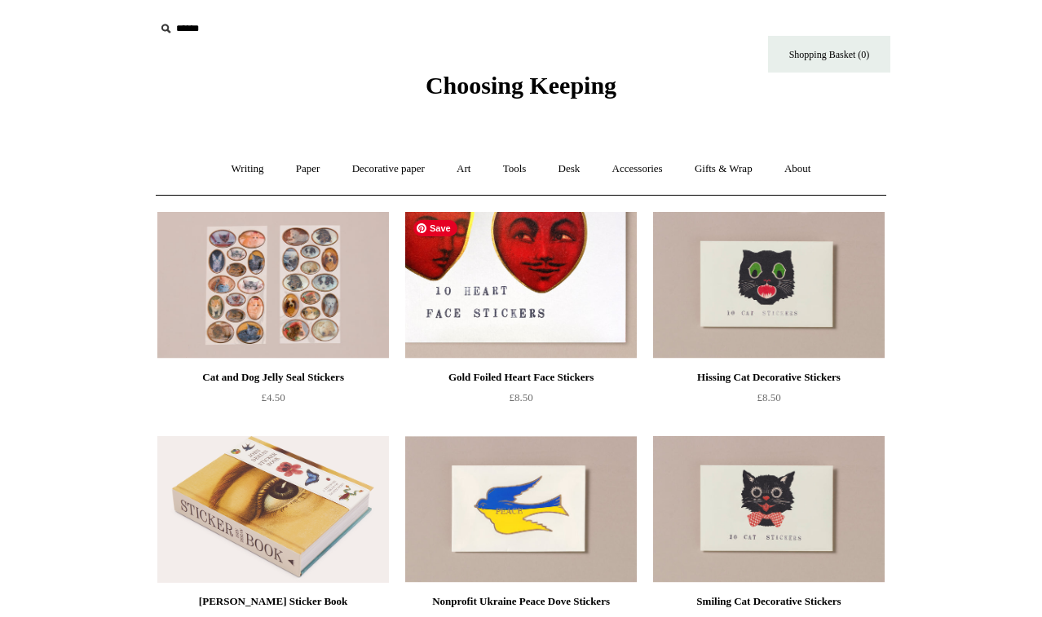
click at [524, 293] on img at bounding box center [521, 285] width 232 height 147
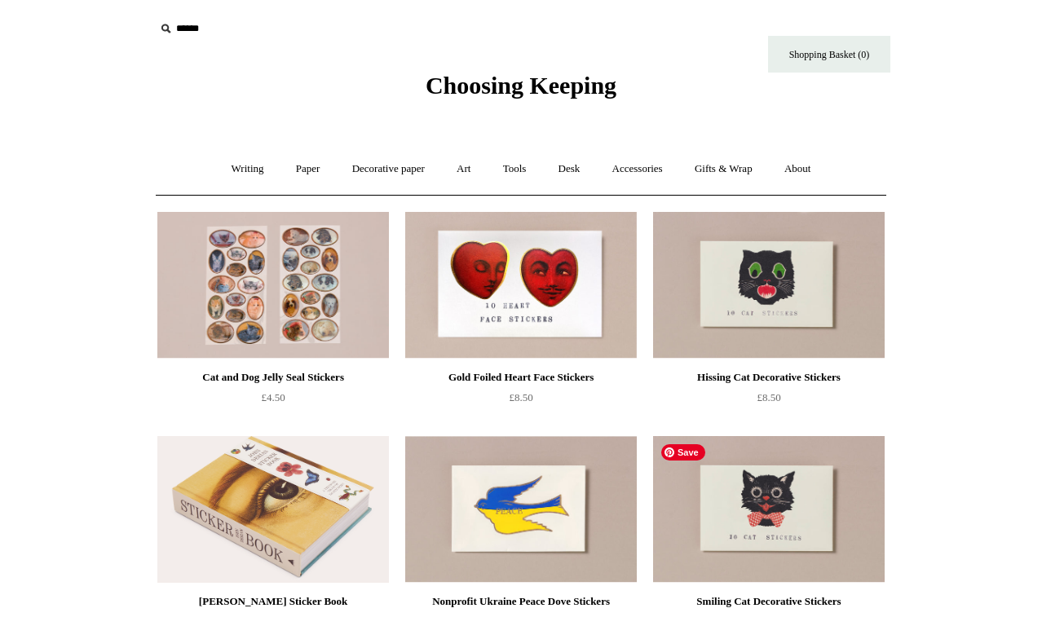
click at [720, 508] on img at bounding box center [769, 509] width 232 height 147
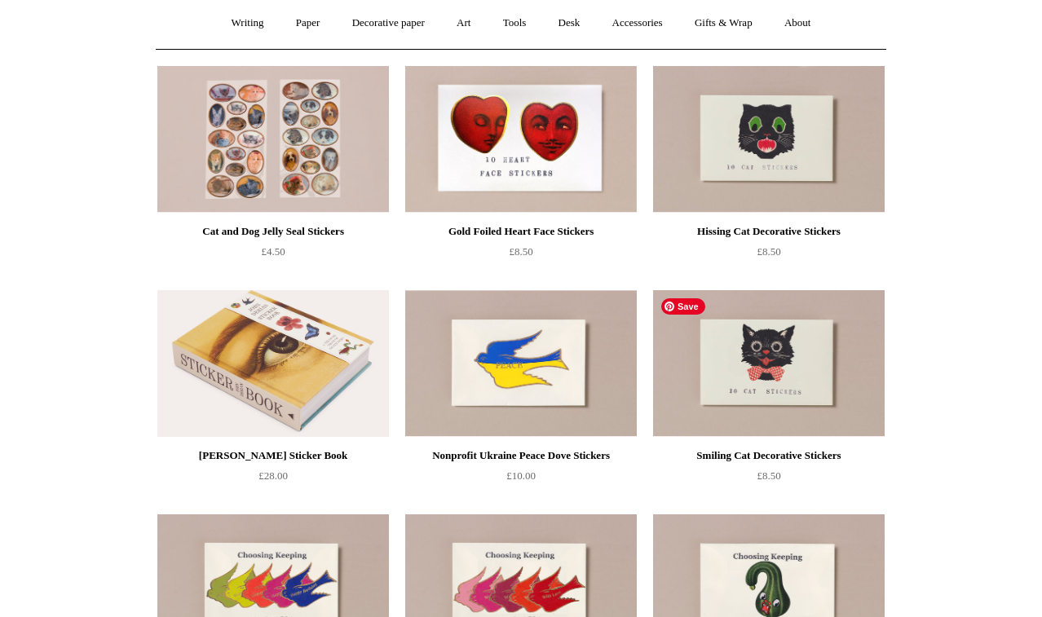
scroll to position [167, 0]
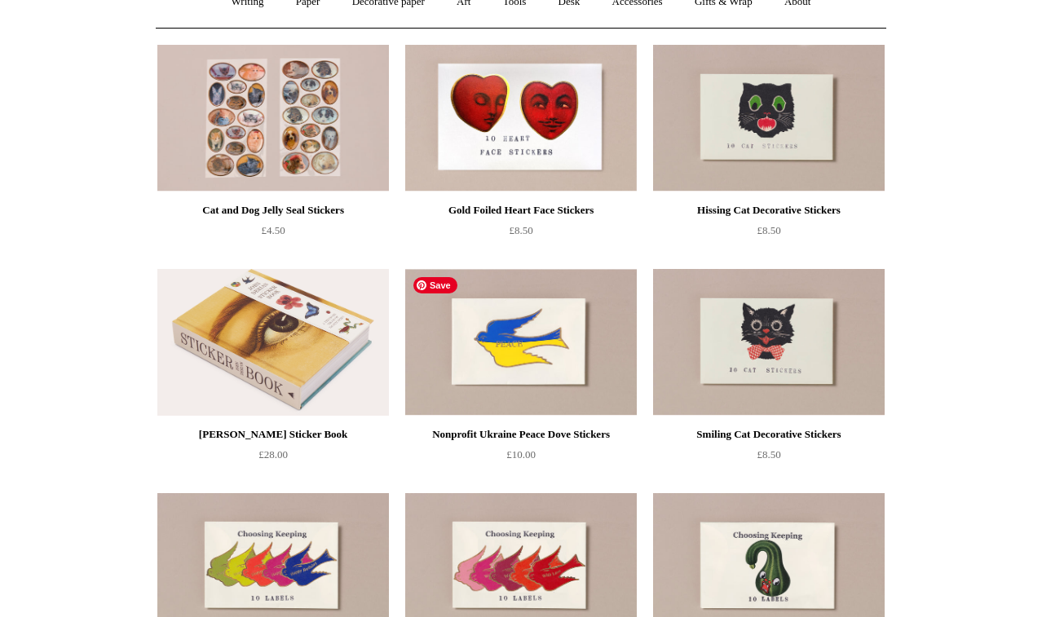
click at [534, 361] on img at bounding box center [521, 342] width 232 height 147
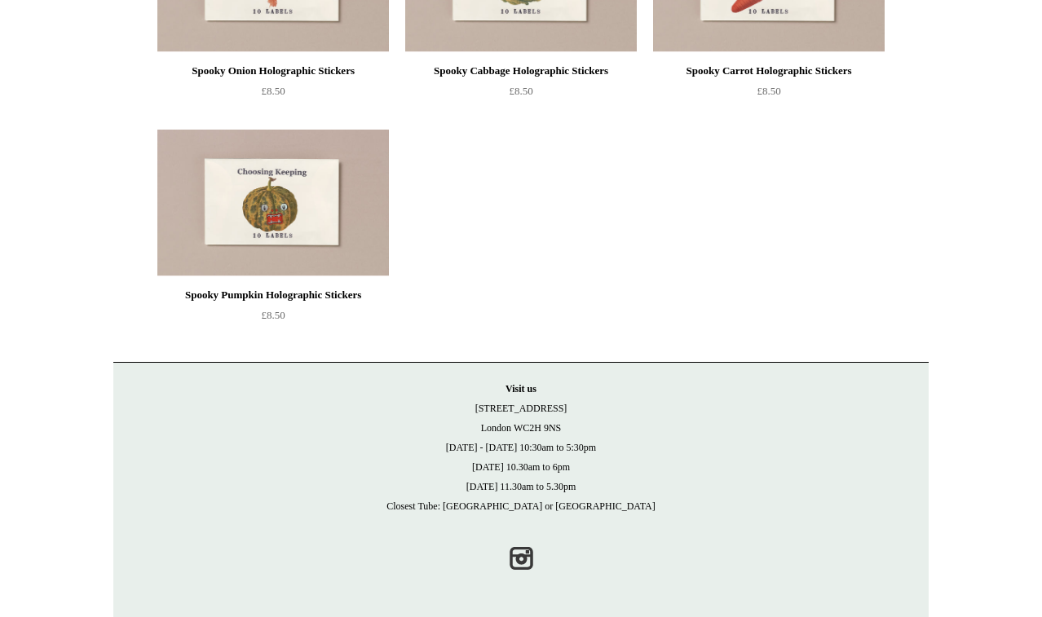
scroll to position [0, 0]
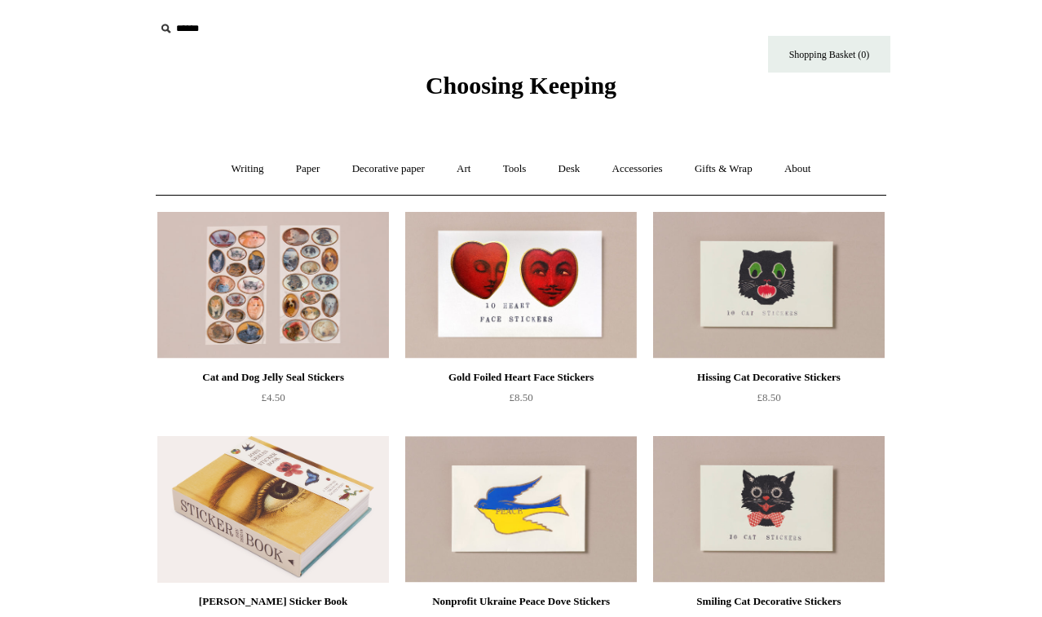
click at [492, 84] on span "Choosing Keeping" at bounding box center [521, 85] width 191 height 27
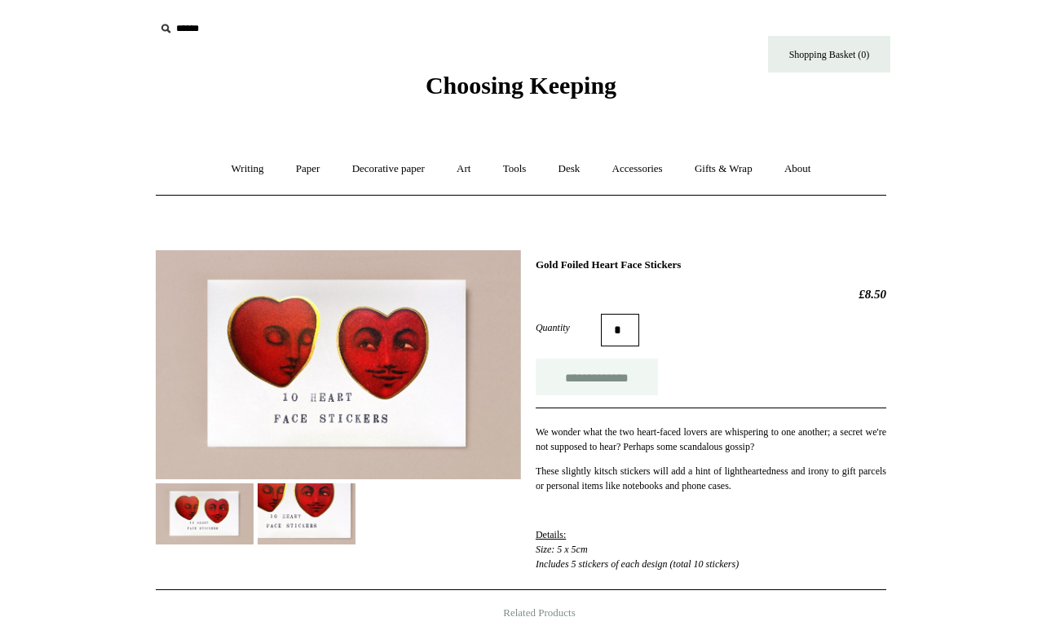
click at [593, 379] on input "**********" at bounding box center [597, 377] width 122 height 37
type input "**********"
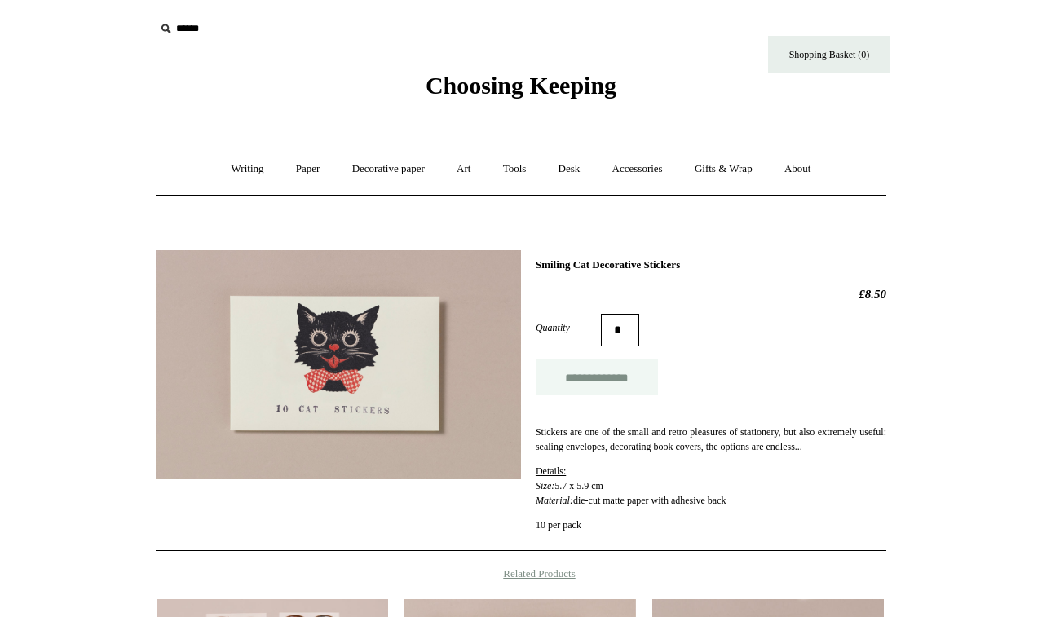
click at [610, 373] on input "**********" at bounding box center [597, 377] width 122 height 37
type input "**********"
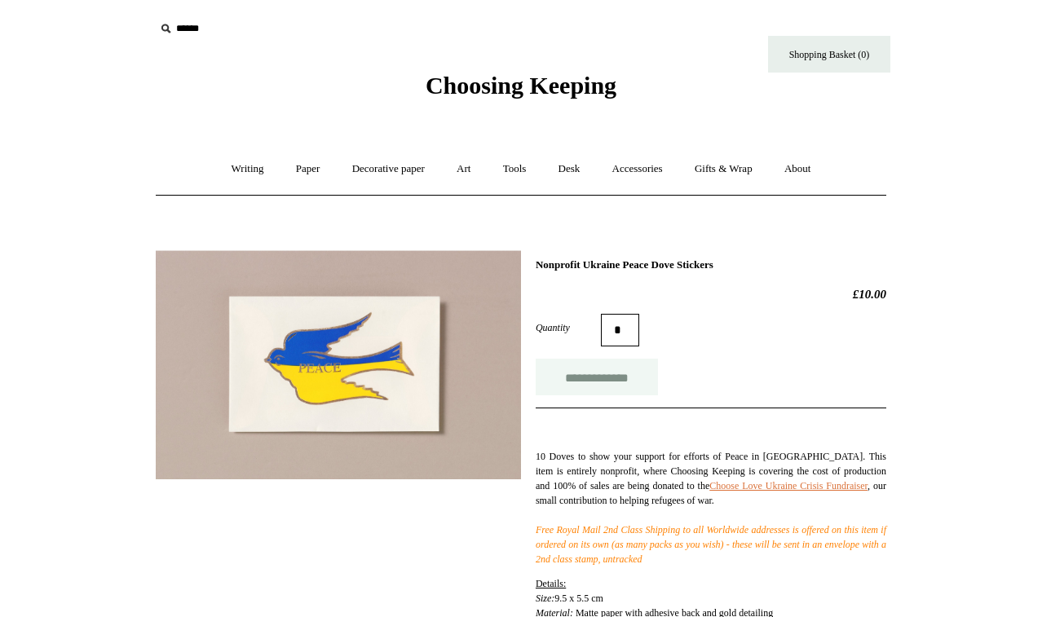
click at [629, 386] on input "**********" at bounding box center [597, 377] width 122 height 37
type input "**********"
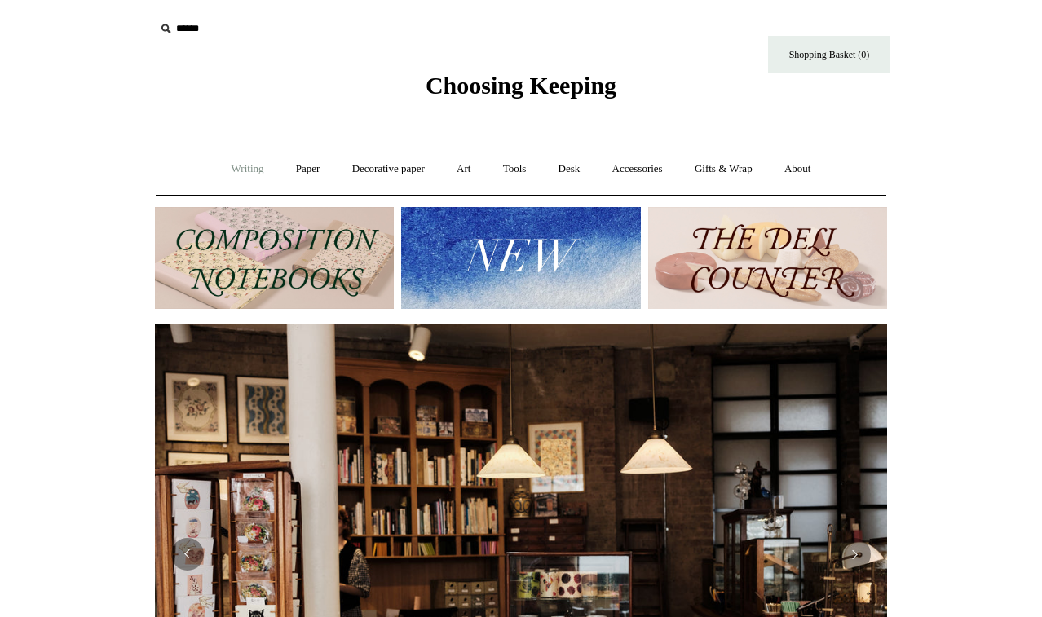
click at [232, 171] on link "Writing +" at bounding box center [248, 169] width 62 height 43
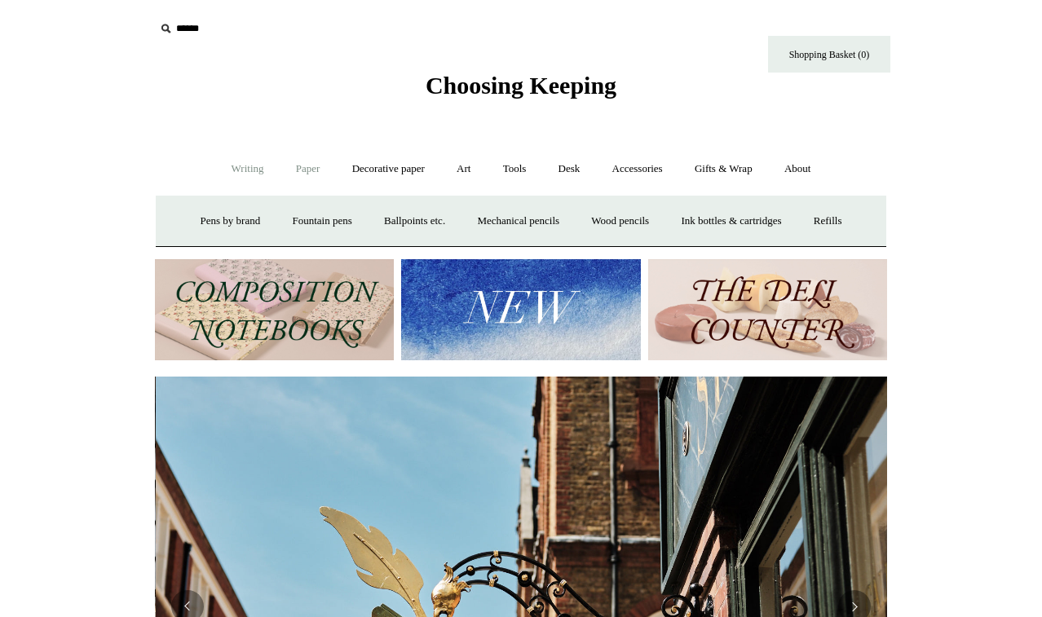
scroll to position [0, 732]
click at [316, 171] on link "Paper +" at bounding box center [308, 169] width 54 height 43
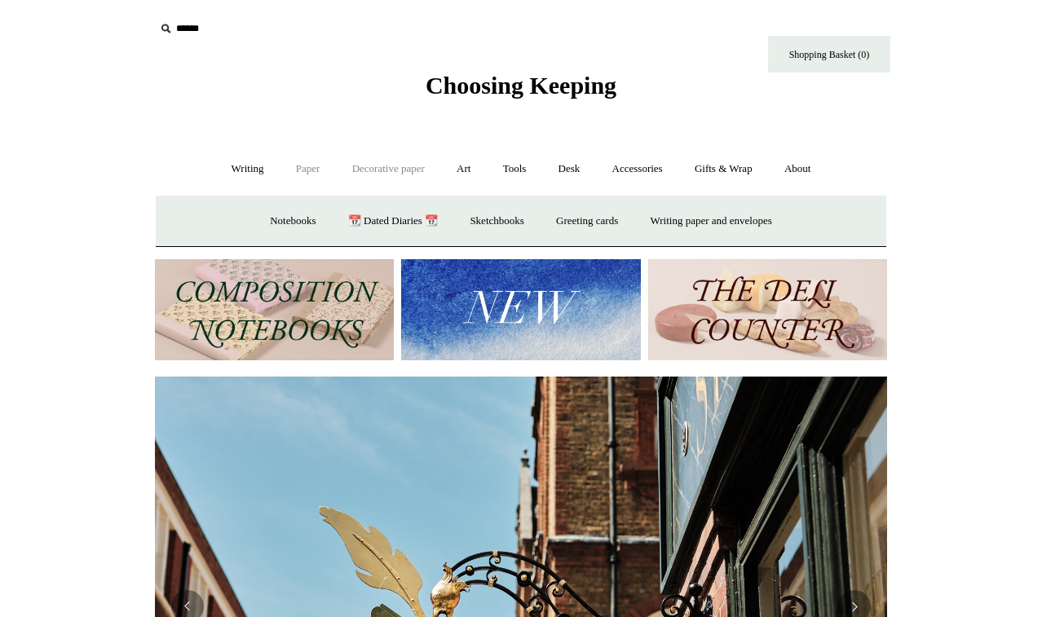
click at [419, 171] on link "Decorative paper +" at bounding box center [389, 169] width 102 height 43
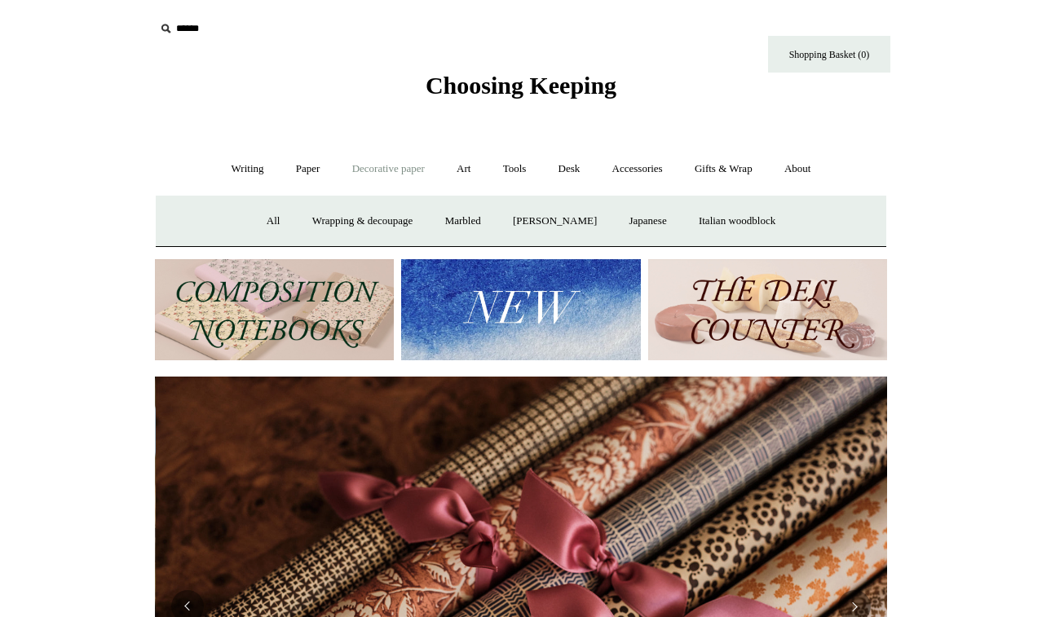
scroll to position [0, 1464]
click at [371, 223] on link "Wrapping & decoupage" at bounding box center [363, 221] width 130 height 43
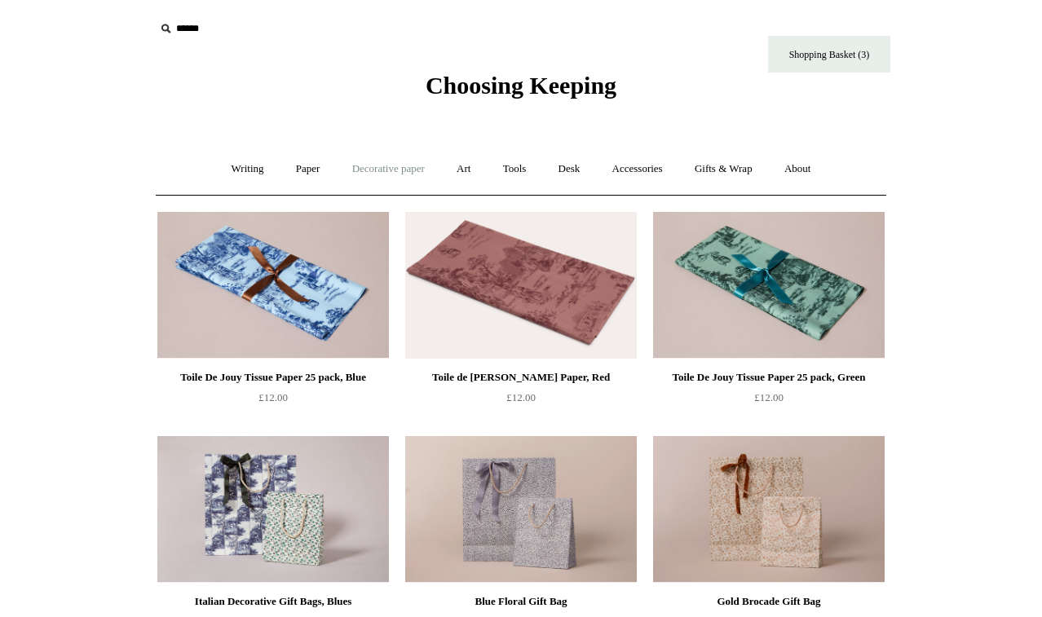
click at [386, 174] on link "Decorative paper +" at bounding box center [389, 169] width 102 height 43
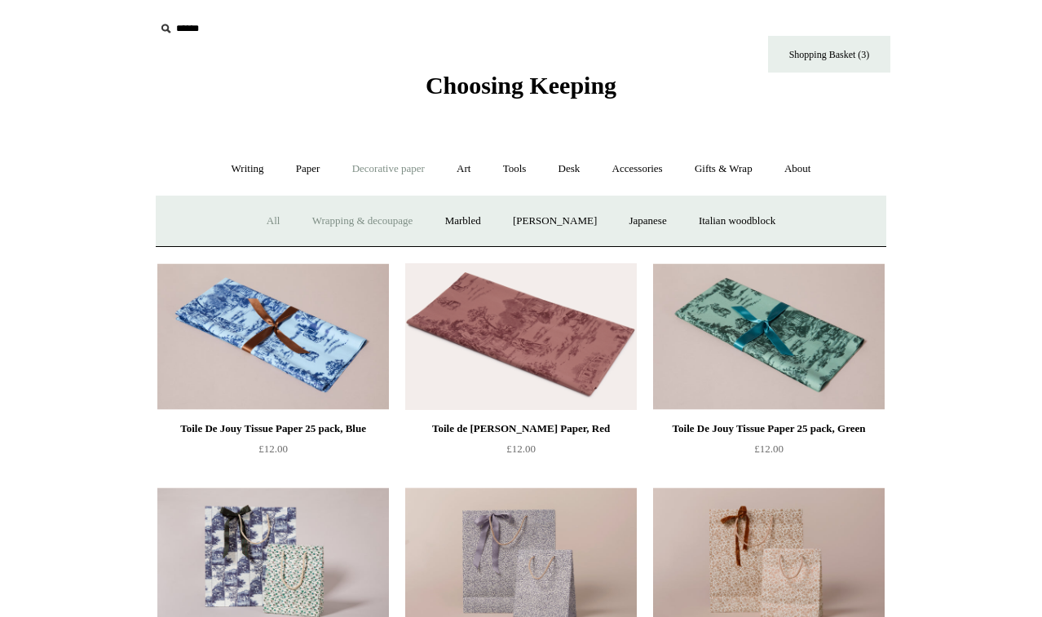
click at [252, 227] on link "All" at bounding box center [273, 221] width 43 height 43
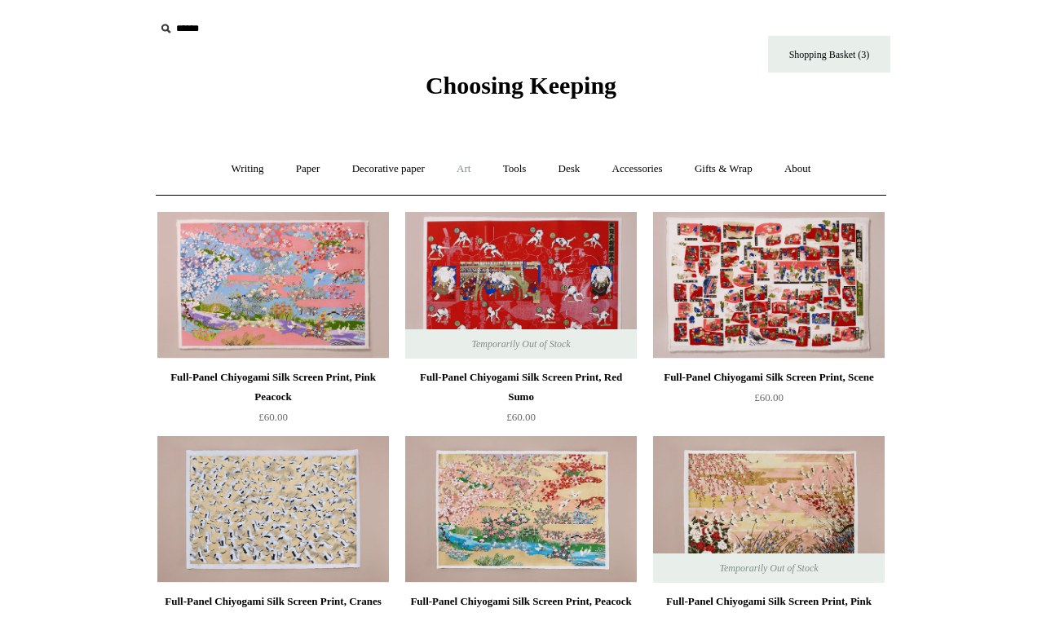
click at [465, 174] on link "Art +" at bounding box center [463, 169] width 43 height 43
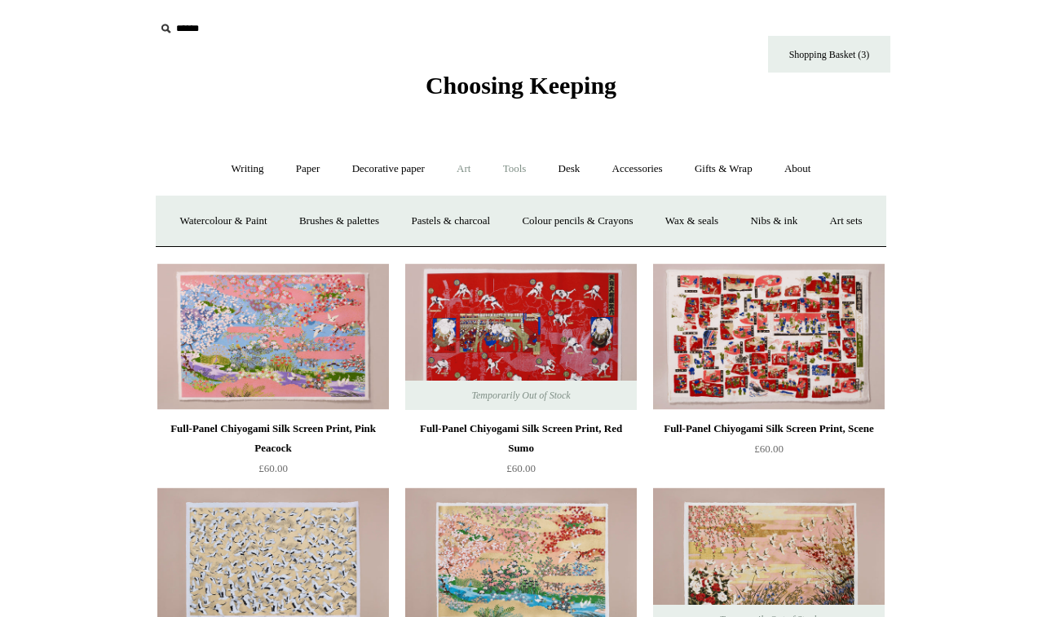
click at [514, 167] on link "Tools +" at bounding box center [514, 169] width 53 height 43
click at [426, 221] on link "Scissors" at bounding box center [427, 221] width 64 height 43
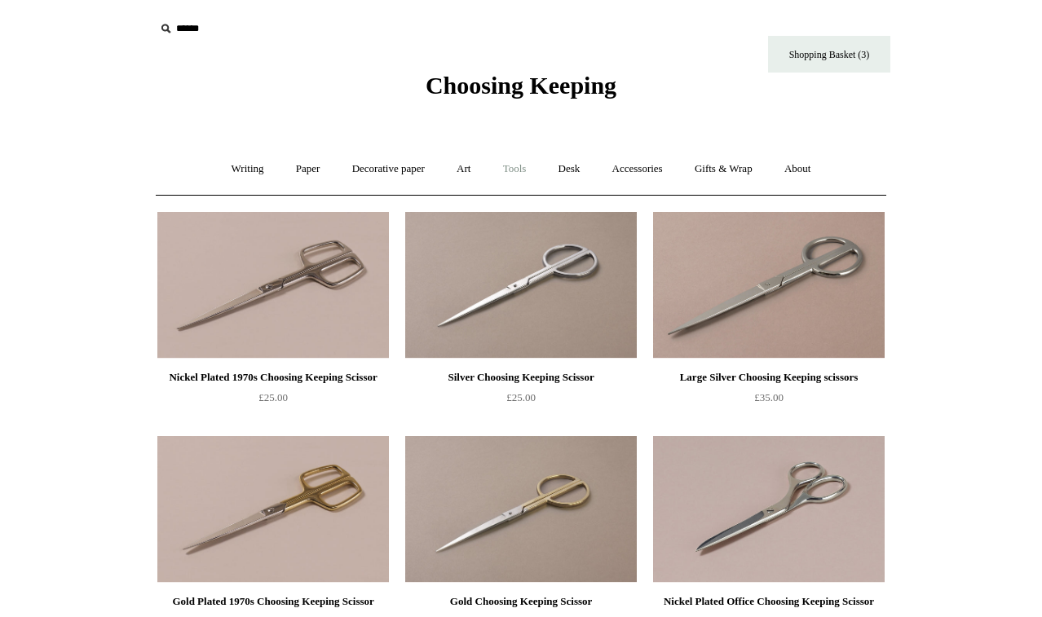
click at [521, 166] on link "Tools +" at bounding box center [514, 169] width 53 height 43
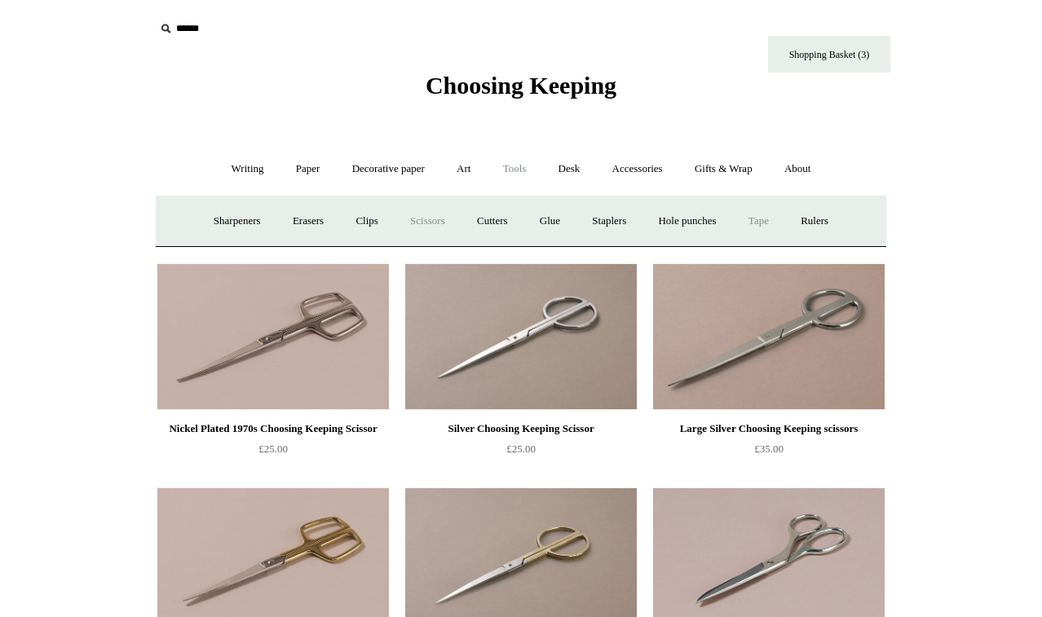
click at [779, 223] on link "Tape +" at bounding box center [759, 221] width 50 height 43
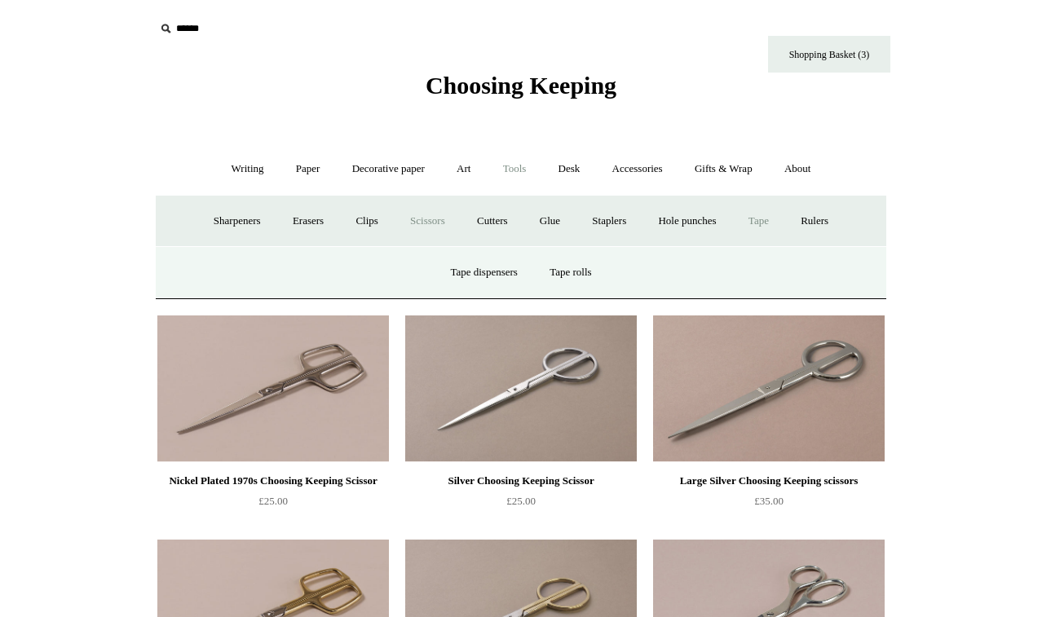
click at [773, 221] on link "Tape -" at bounding box center [759, 221] width 50 height 43
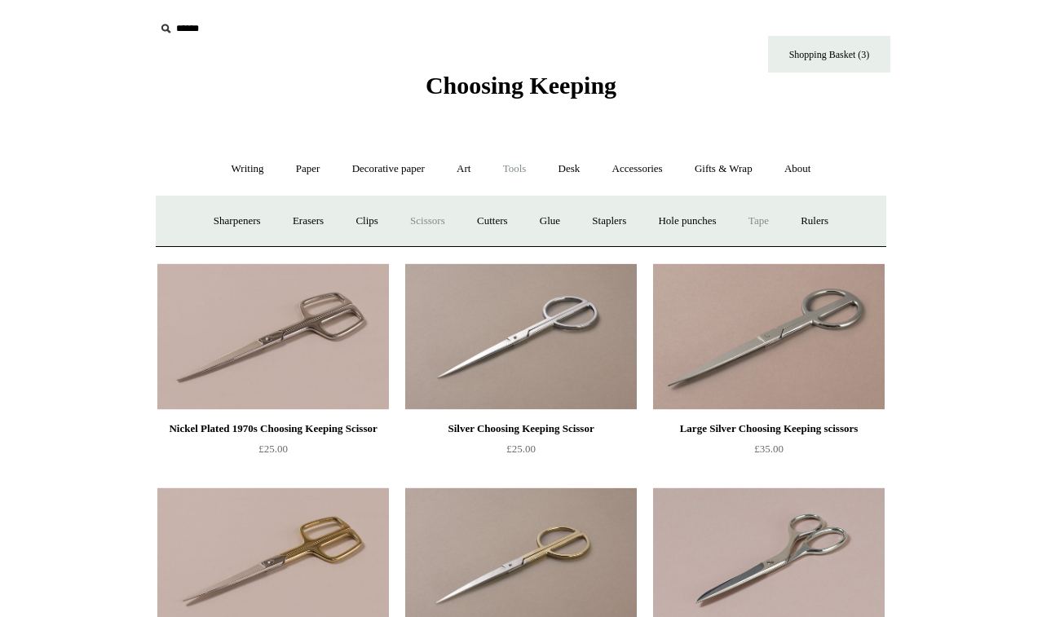
click at [773, 221] on link "Tape +" at bounding box center [759, 221] width 50 height 43
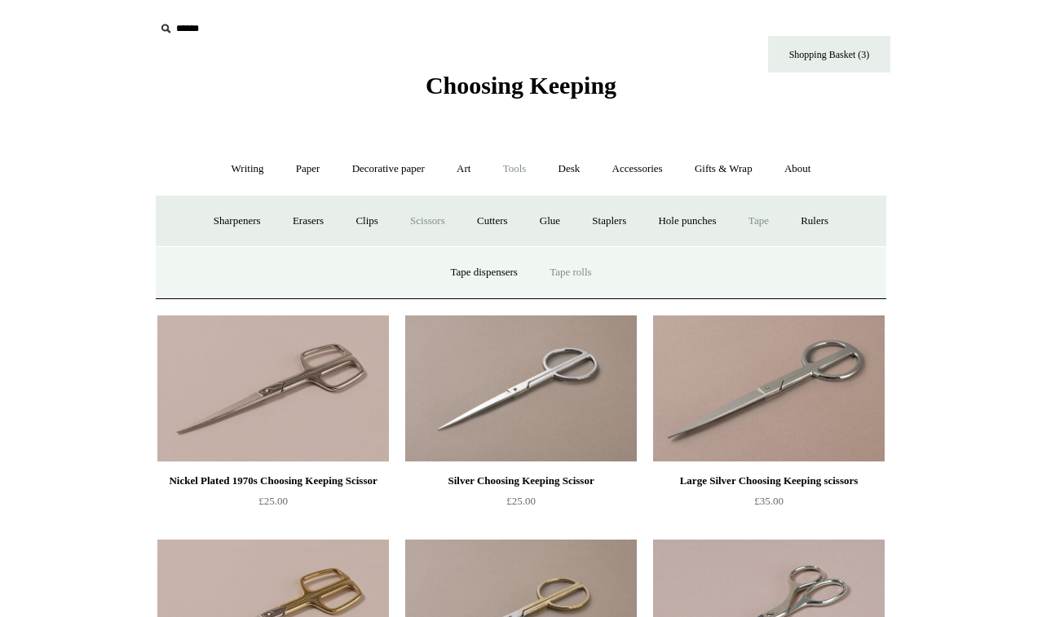
click at [580, 277] on link "Tape rolls" at bounding box center [570, 272] width 71 height 43
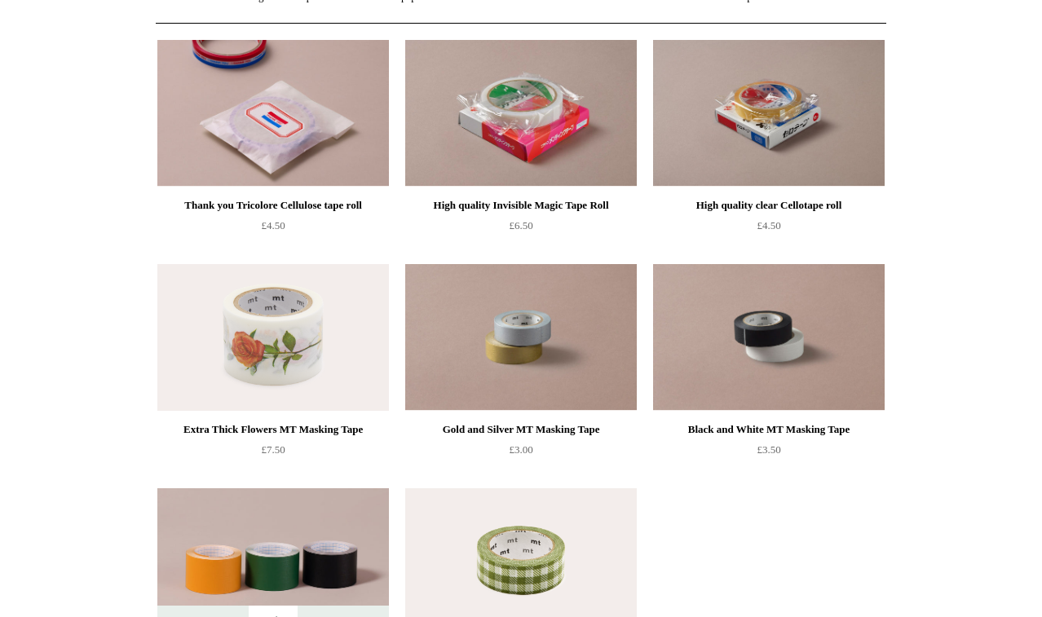
scroll to position [142, 0]
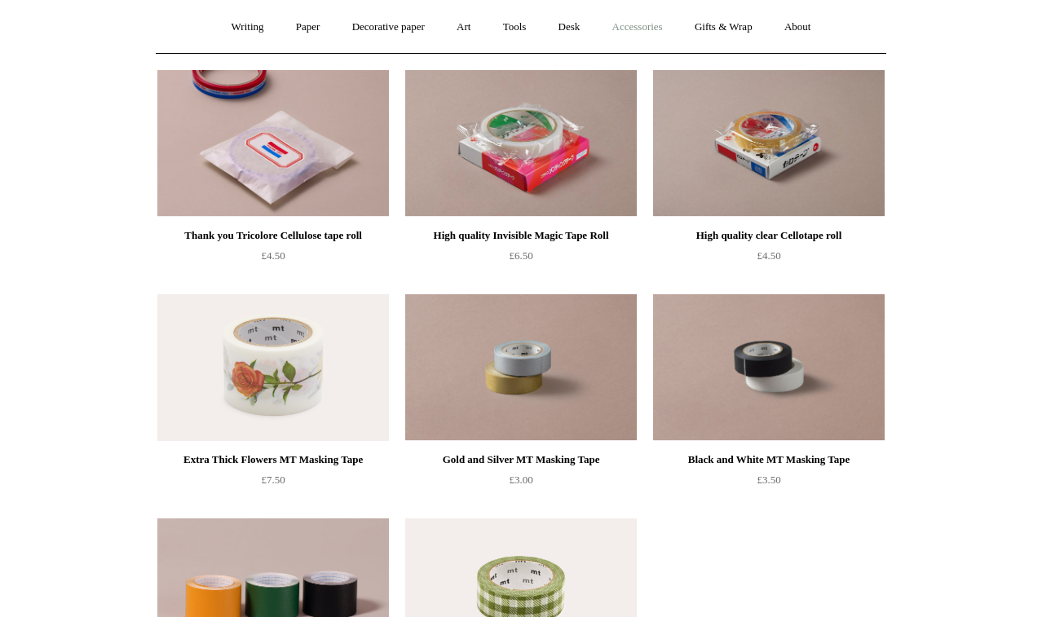
click at [647, 20] on link "Accessories +" at bounding box center [638, 27] width 80 height 43
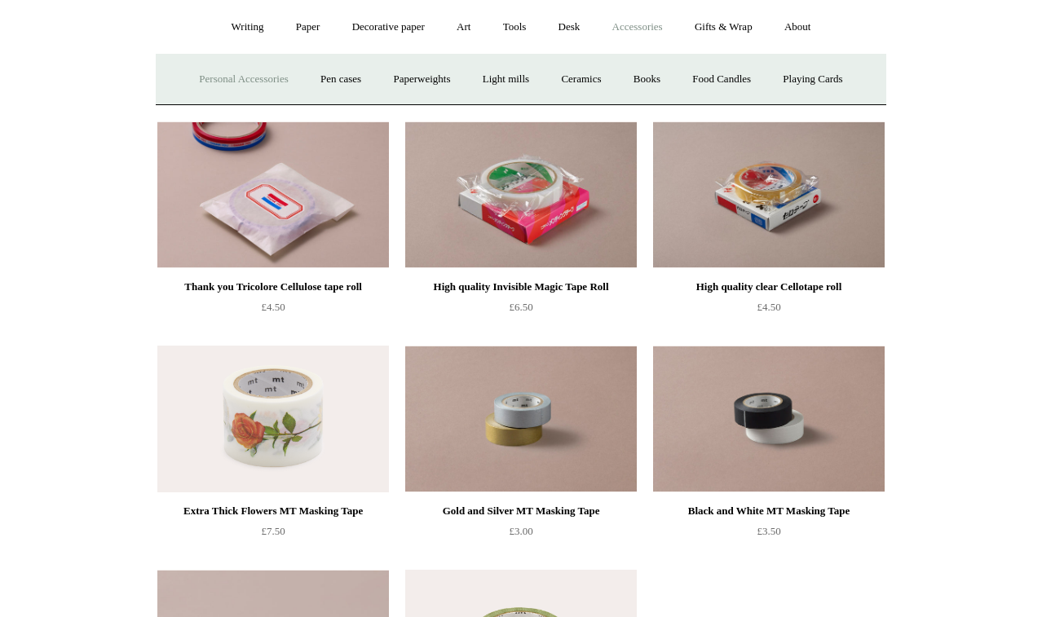
click at [263, 81] on link "Personal Accessories +" at bounding box center [243, 79] width 118 height 43
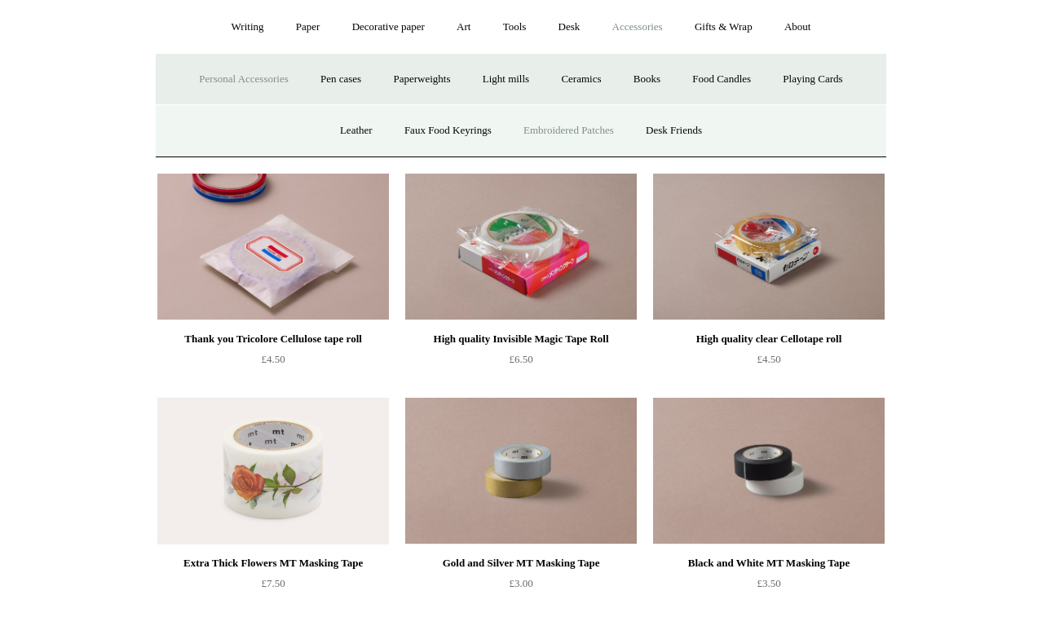
click at [555, 135] on link "Embroidered Patches" at bounding box center [569, 130] width 120 height 43
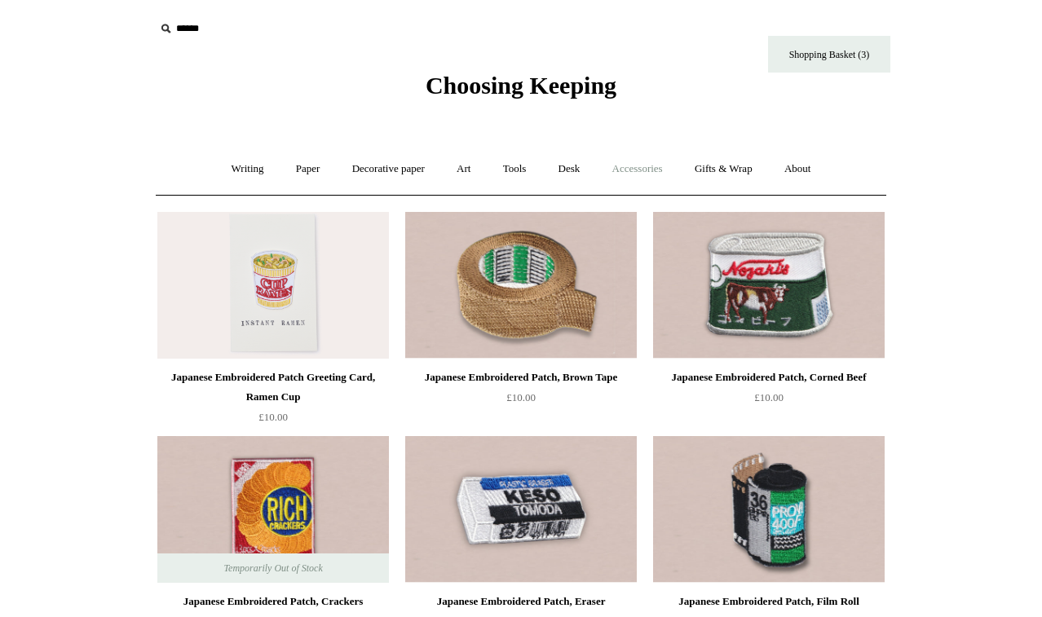
click at [641, 171] on link "Accessories +" at bounding box center [638, 169] width 80 height 43
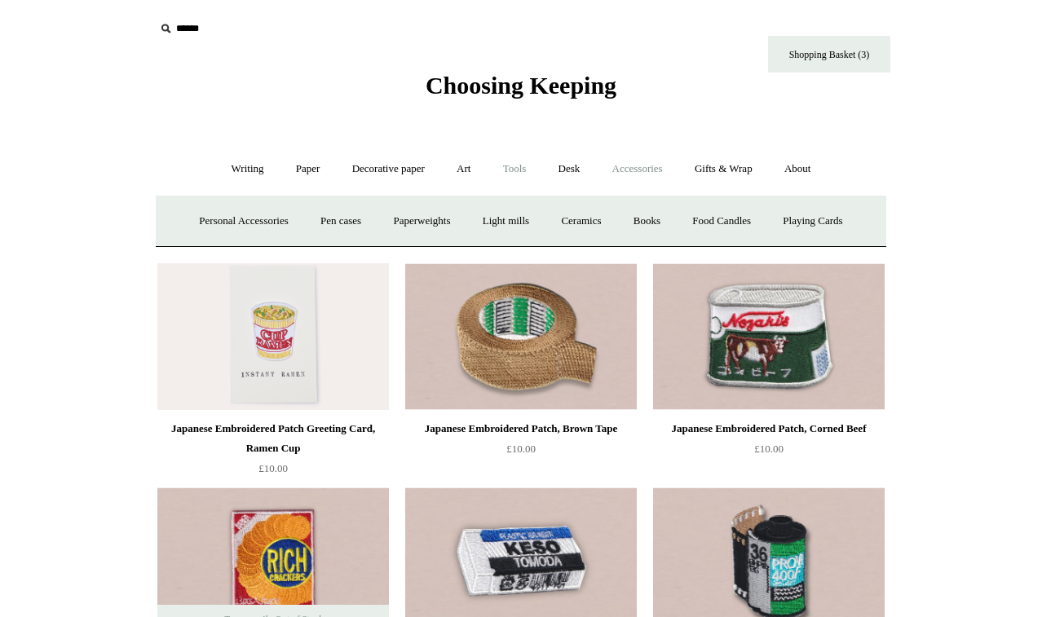
click at [532, 170] on link "Tools +" at bounding box center [514, 169] width 53 height 43
click at [571, 170] on link "Desk +" at bounding box center [569, 169] width 51 height 43
click at [585, 224] on link "Desk Accessories" at bounding box center [590, 221] width 104 height 43
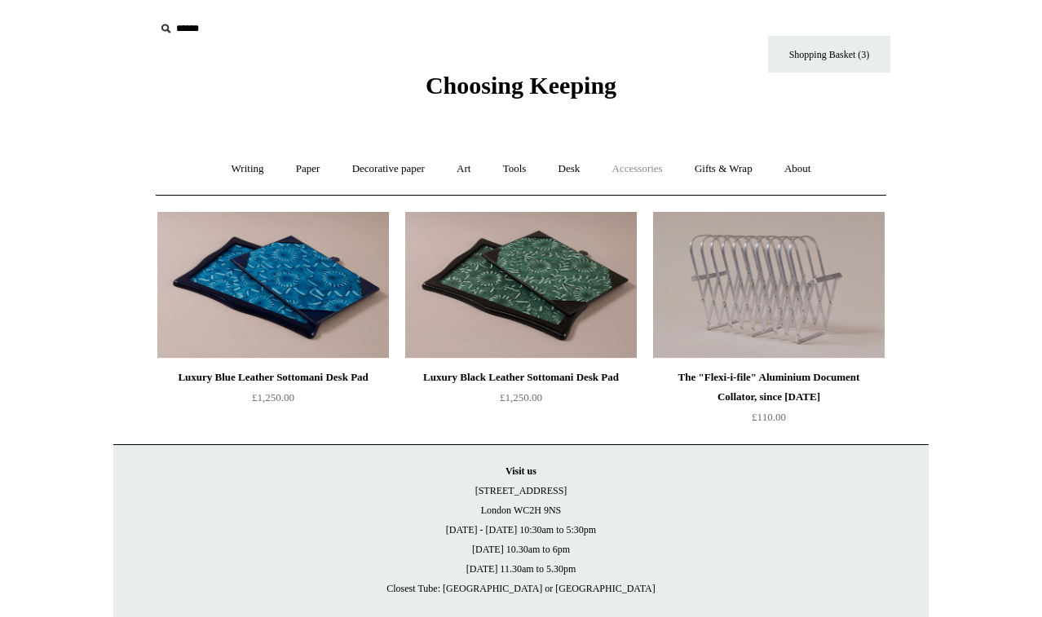
click at [632, 176] on link "Accessories +" at bounding box center [638, 169] width 80 height 43
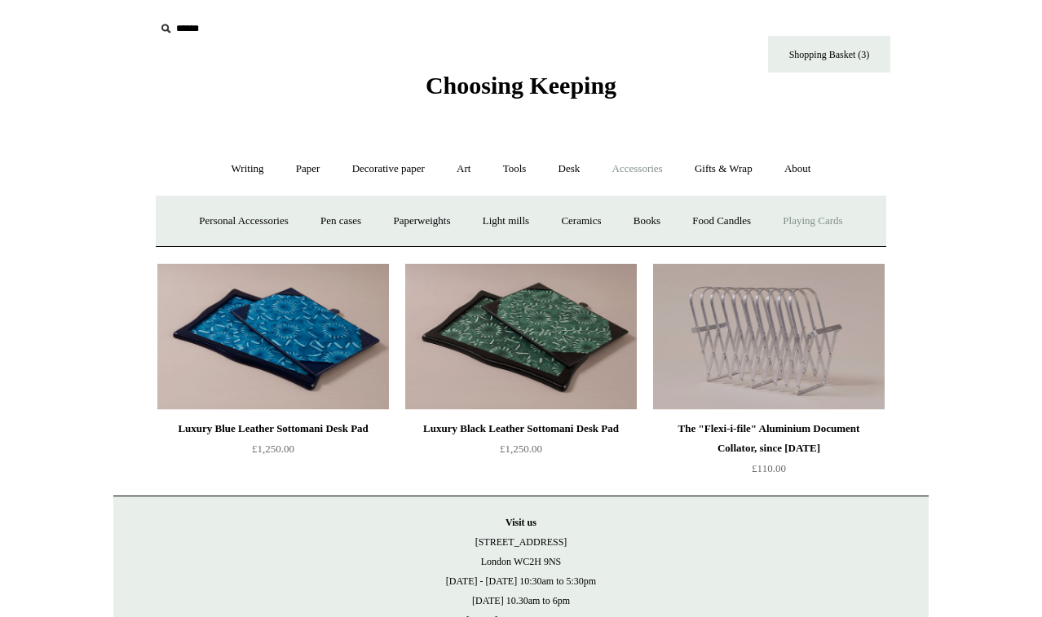
click at [832, 225] on link "Playing Cards" at bounding box center [812, 221] width 89 height 43
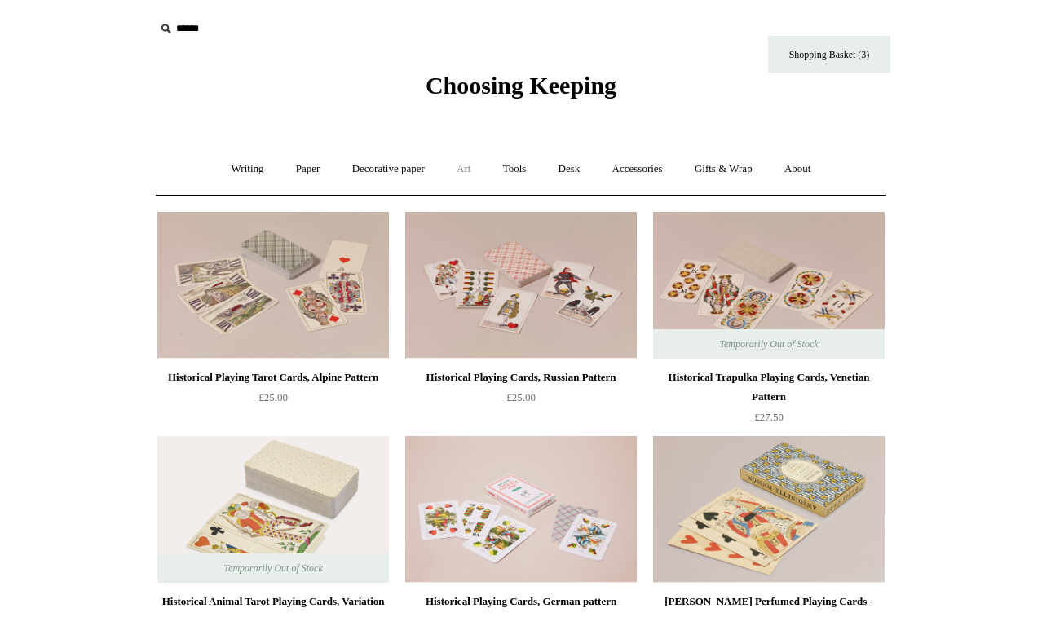
click at [470, 162] on link "Art +" at bounding box center [463, 169] width 43 height 43
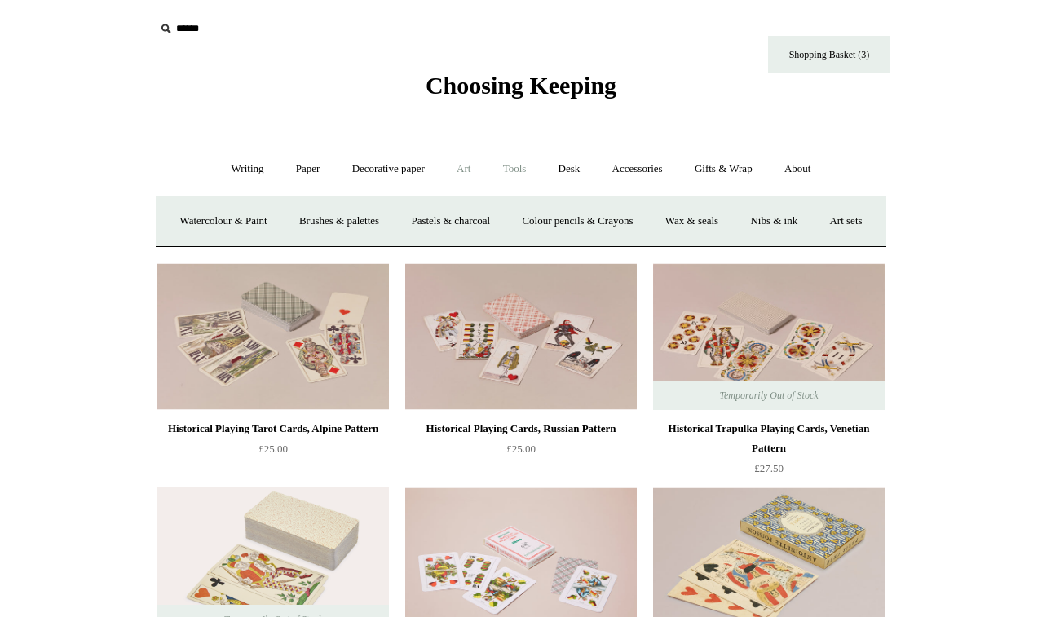
click at [522, 174] on link "Tools +" at bounding box center [514, 169] width 53 height 43
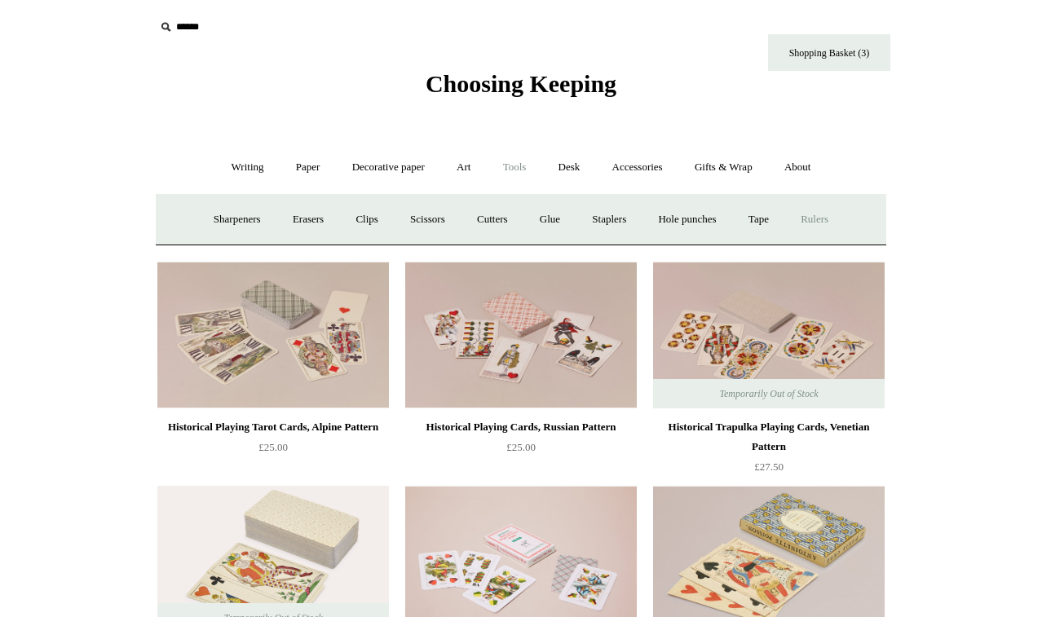
click at [824, 215] on link "Rulers" at bounding box center [814, 219] width 57 height 43
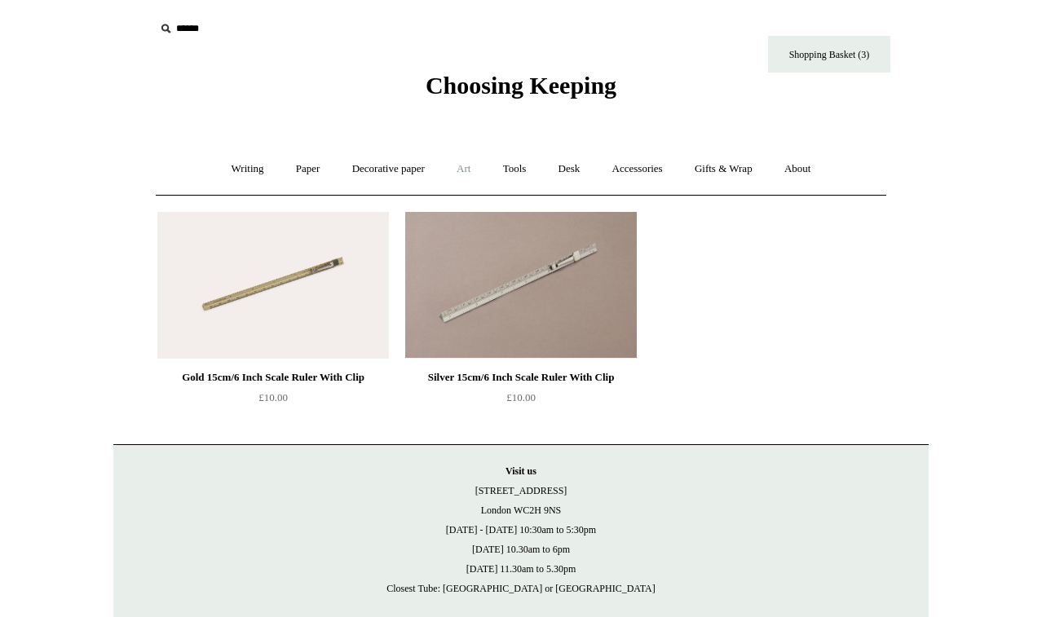
click at [472, 163] on link "Art +" at bounding box center [463, 169] width 43 height 43
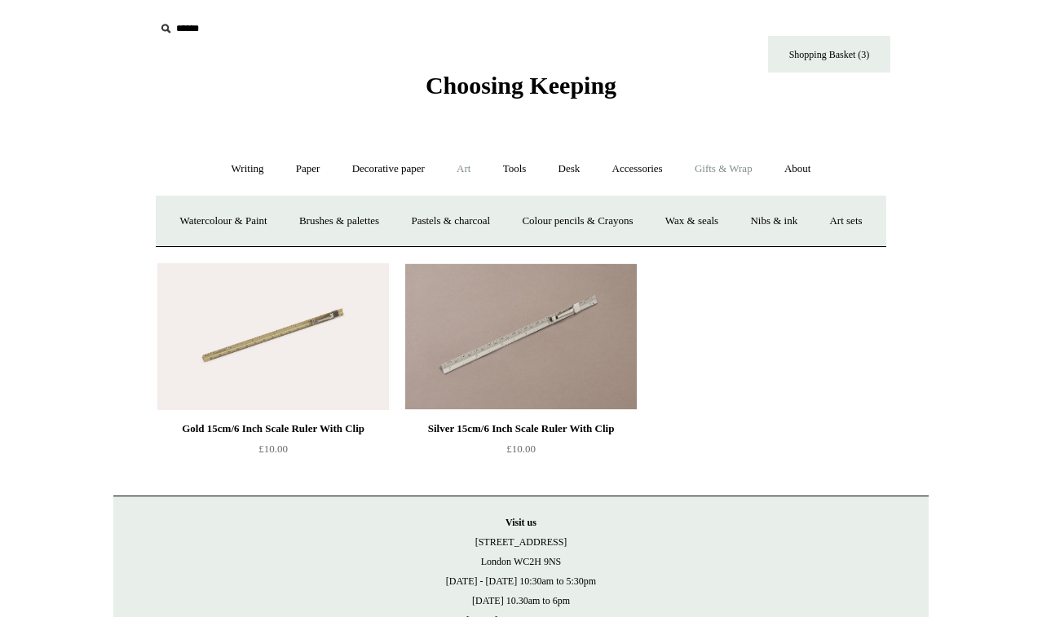
click at [733, 170] on link "Gifts & Wrap +" at bounding box center [723, 169] width 87 height 43
click at [576, 222] on link "Tags & labels" at bounding box center [560, 221] width 87 height 43
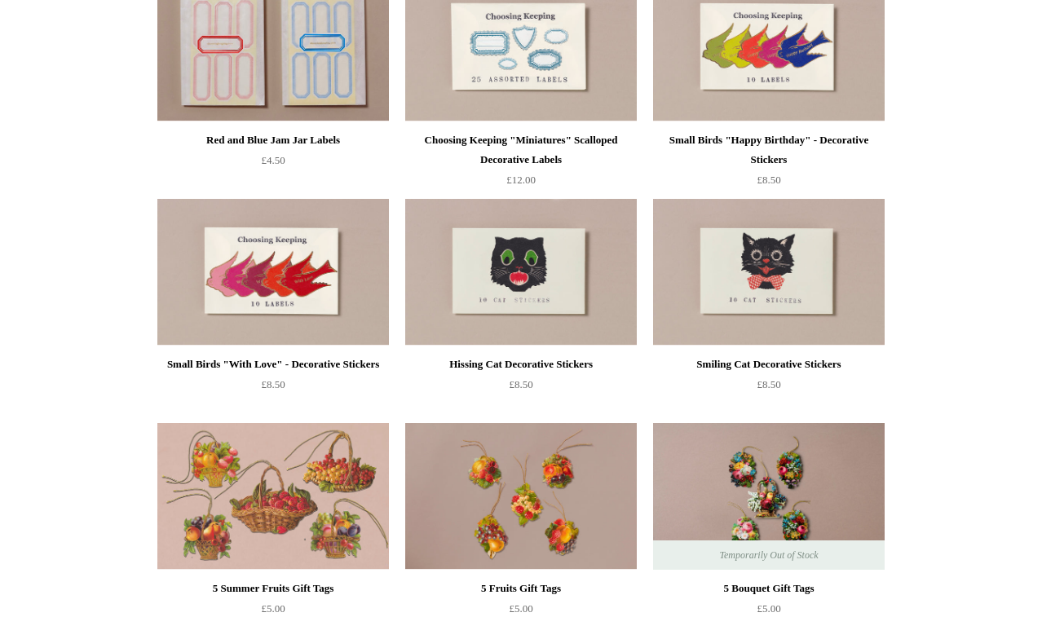
scroll to position [61, 0]
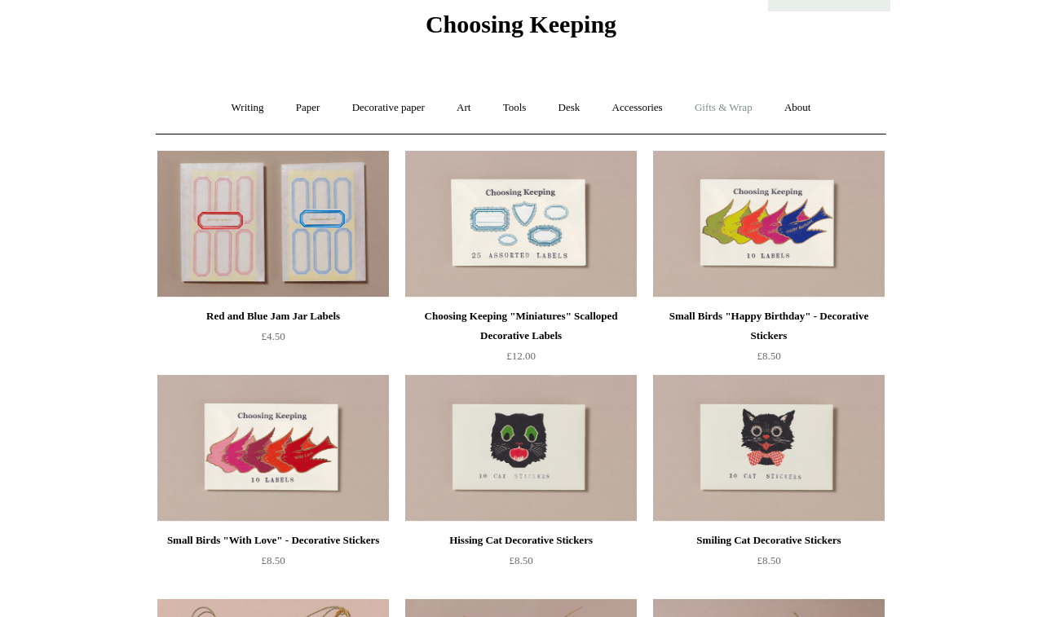
click at [753, 106] on link "Gifts & Wrap +" at bounding box center [723, 107] width 87 height 43
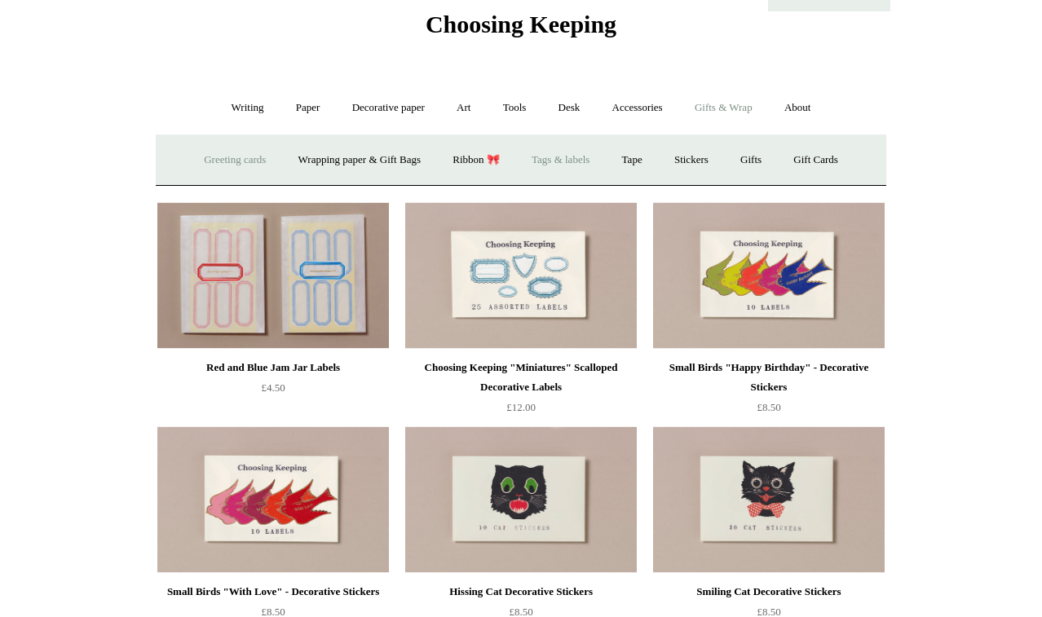
click at [228, 159] on link "Greeting cards +" at bounding box center [234, 160] width 91 height 43
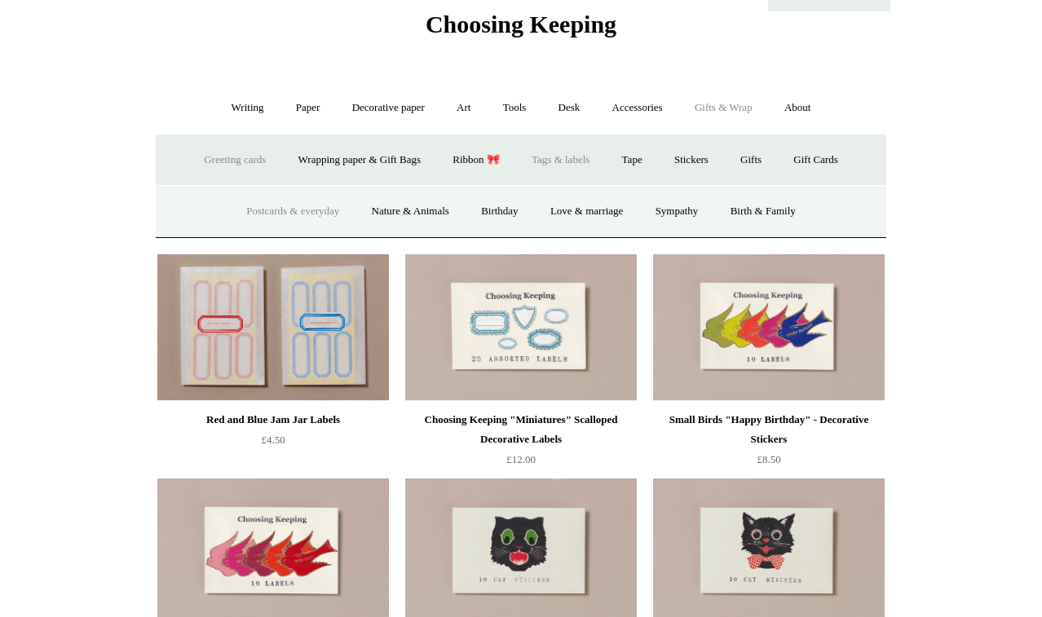
click at [282, 207] on link "Postcards & everyday" at bounding box center [293, 211] width 122 height 43
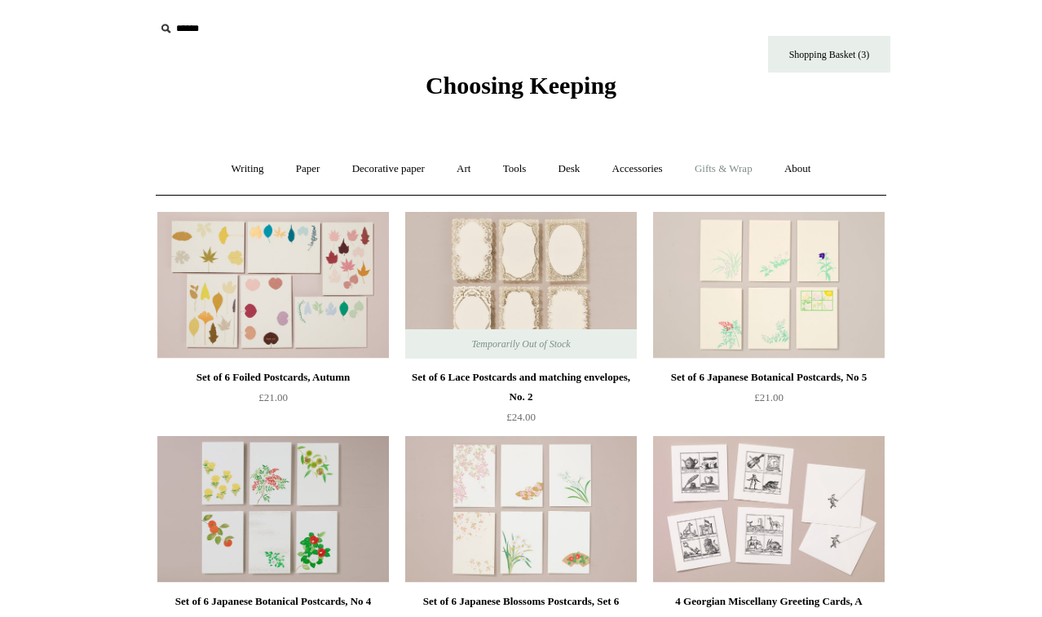
click at [724, 161] on link "Gifts & Wrap +" at bounding box center [723, 169] width 87 height 43
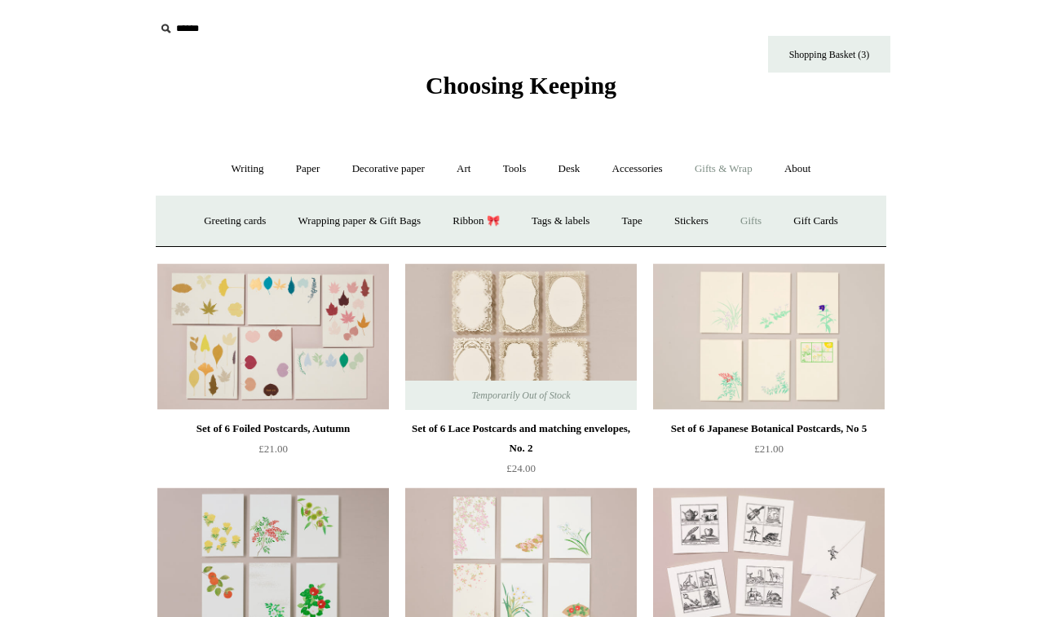
click at [767, 218] on link "Gifts +" at bounding box center [751, 221] width 51 height 43
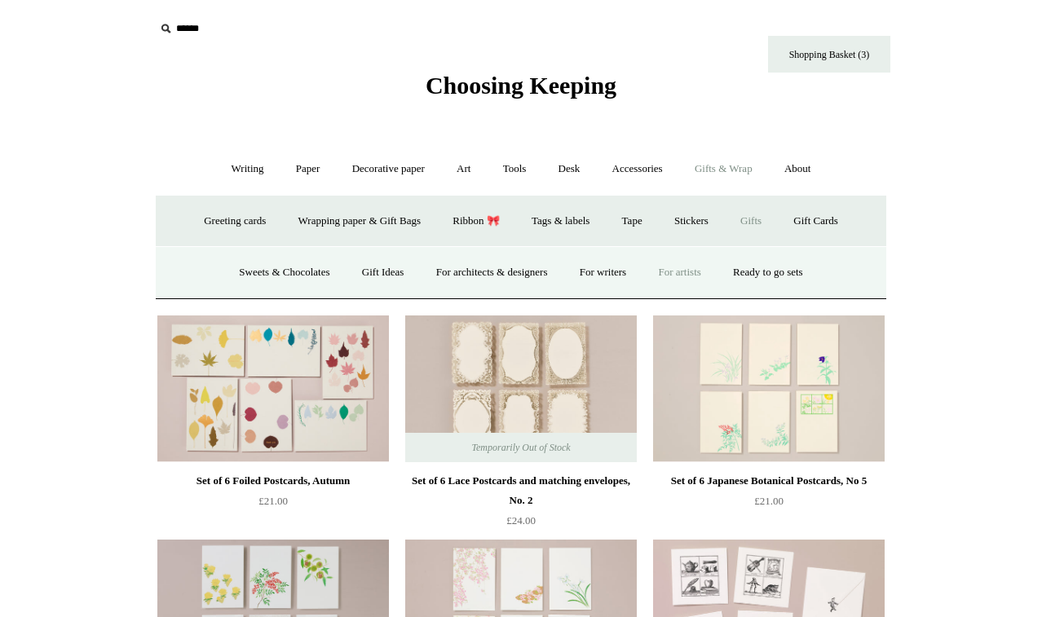
click at [687, 273] on link "For artists" at bounding box center [679, 272] width 72 height 43
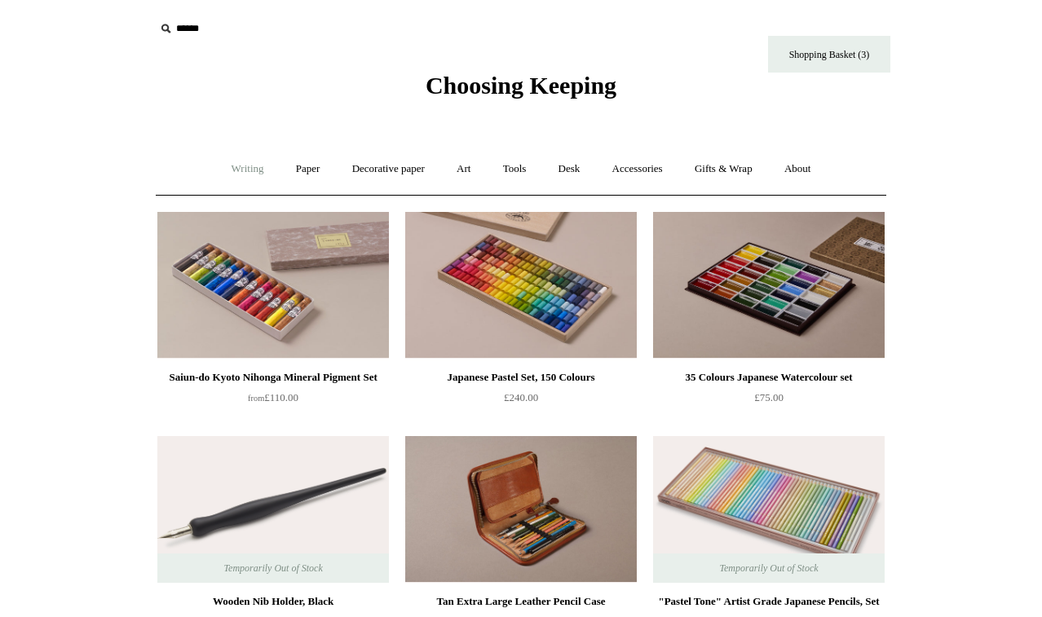
click at [237, 166] on link "Writing +" at bounding box center [248, 169] width 62 height 43
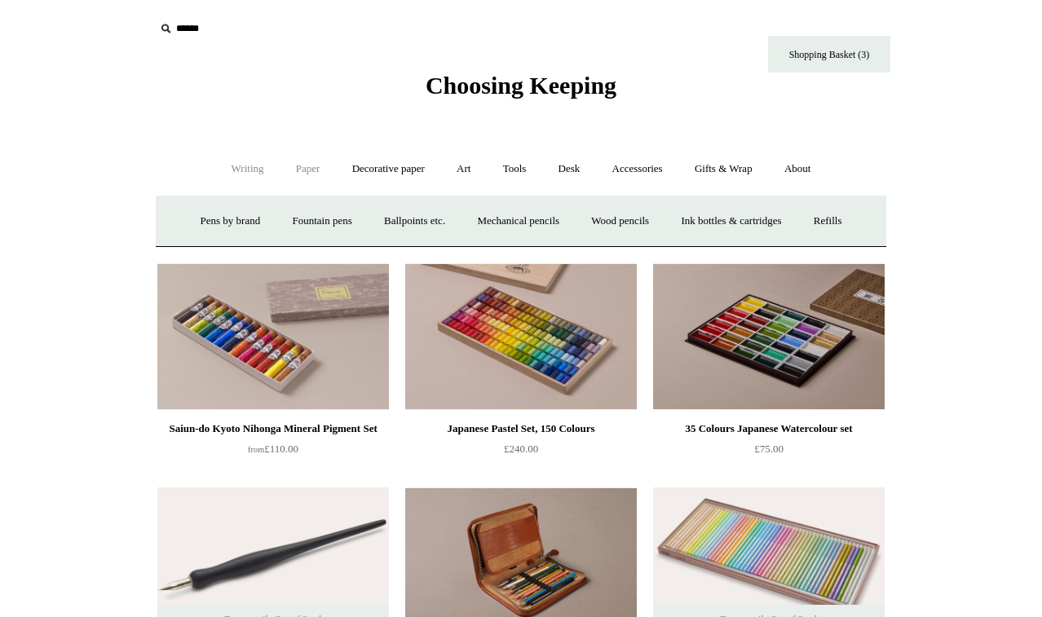
click at [289, 164] on link "Paper +" at bounding box center [308, 169] width 54 height 43
click at [351, 170] on link "Decorative paper +" at bounding box center [389, 169] width 102 height 43
click at [541, 222] on link "[PERSON_NAME]" at bounding box center [554, 221] width 113 height 43
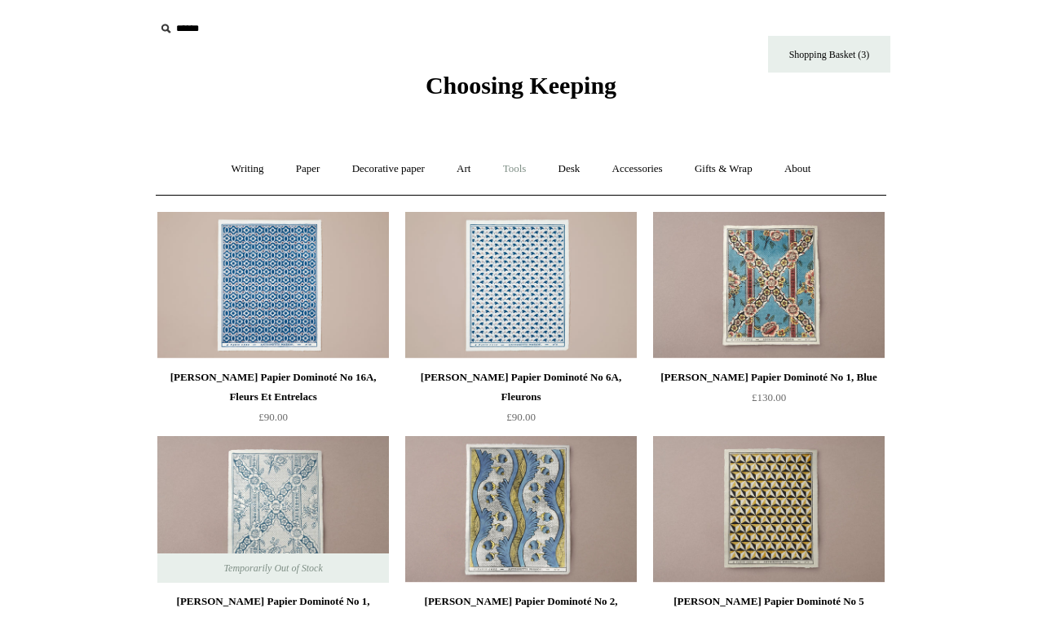
click at [522, 172] on link "Tools +" at bounding box center [514, 169] width 53 height 43
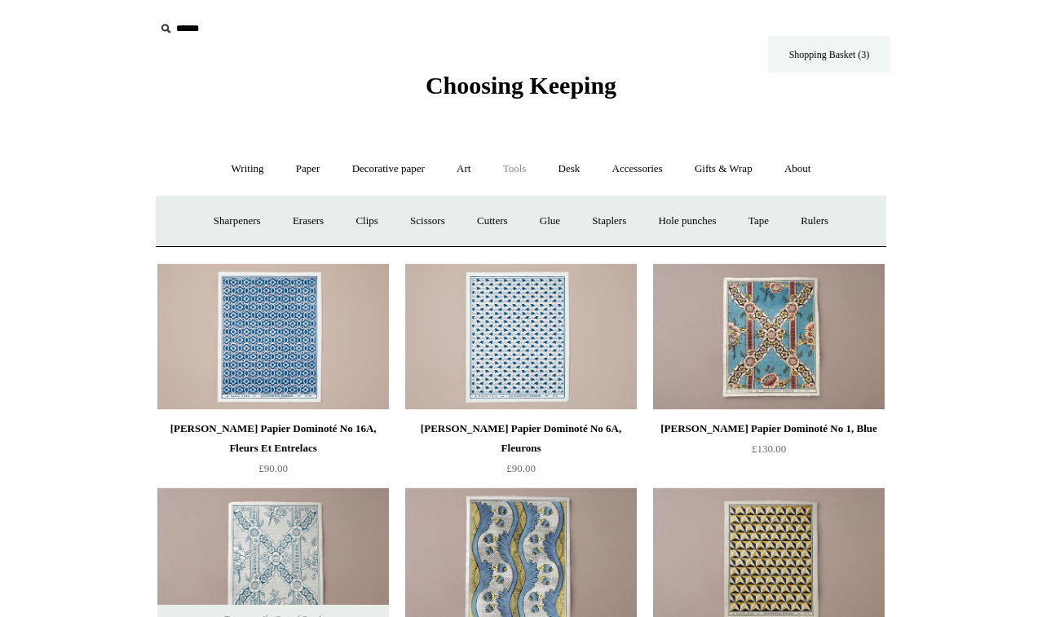
click at [833, 51] on link "Shopping Basket (3)" at bounding box center [829, 54] width 122 height 37
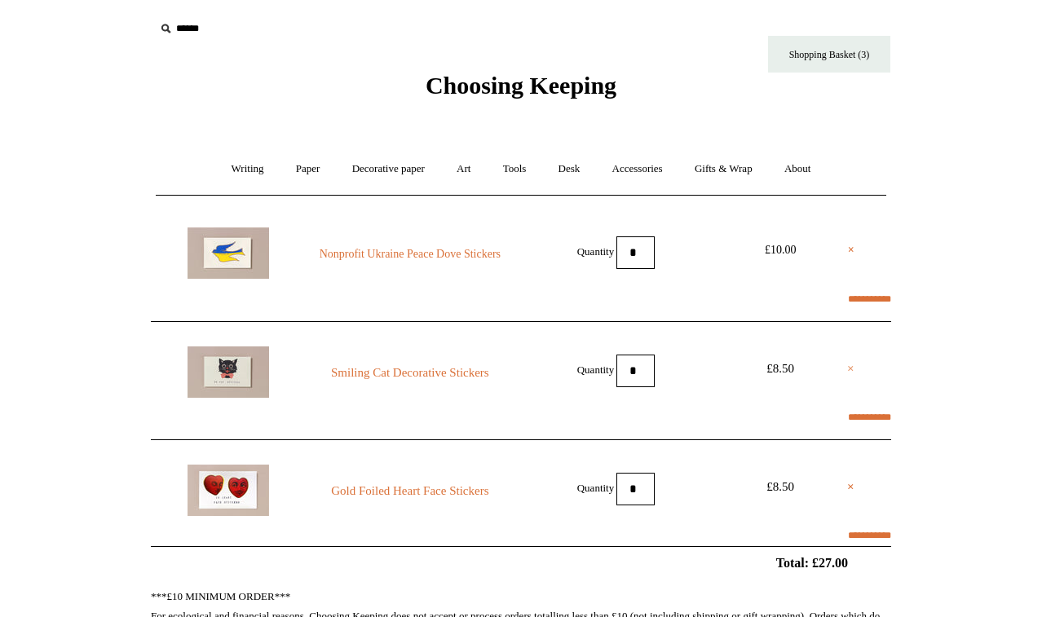
click at [850, 364] on link "×" at bounding box center [850, 369] width 7 height 20
select select "**********"
type input "*****"
select select "********"
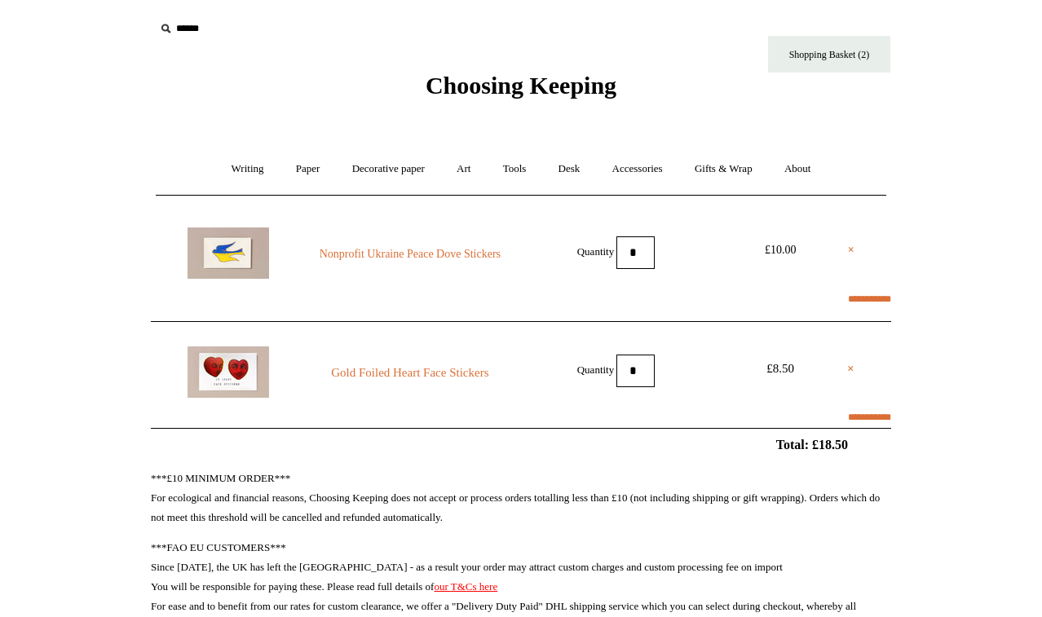
select select "**********"
type input "*****"
select select "********"
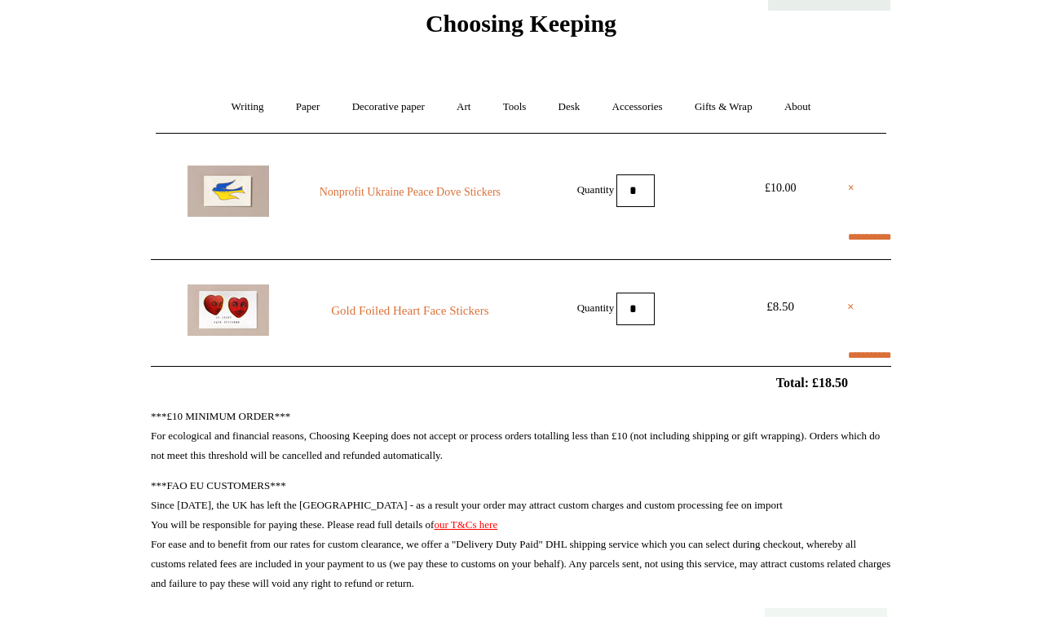
scroll to position [85, 0]
